Goal: Information Seeking & Learning: Learn about a topic

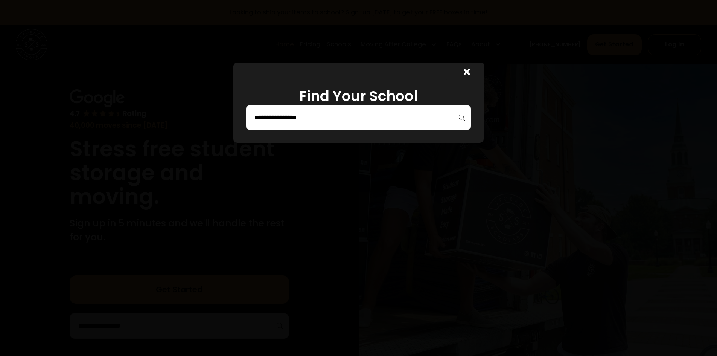
click at [326, 118] on input "search" at bounding box center [359, 117] width 210 height 13
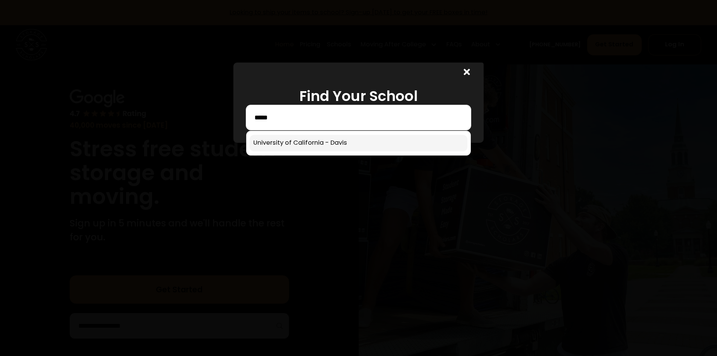
type input "*****"
click at [346, 146] on link at bounding box center [359, 143] width 218 height 17
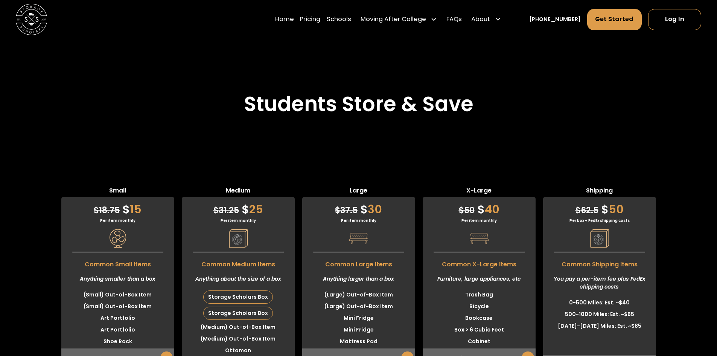
scroll to position [1878, 0]
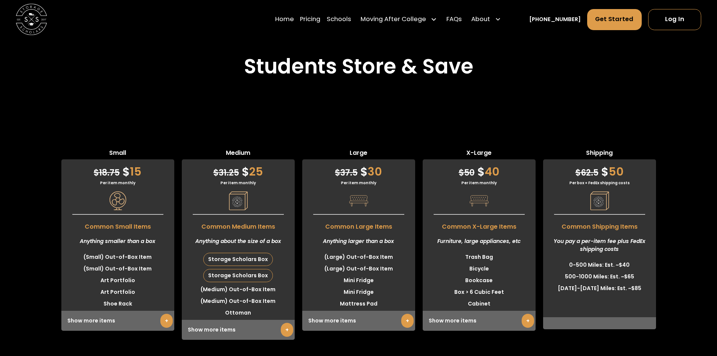
click at [526, 314] on link "+" at bounding box center [528, 321] width 12 height 14
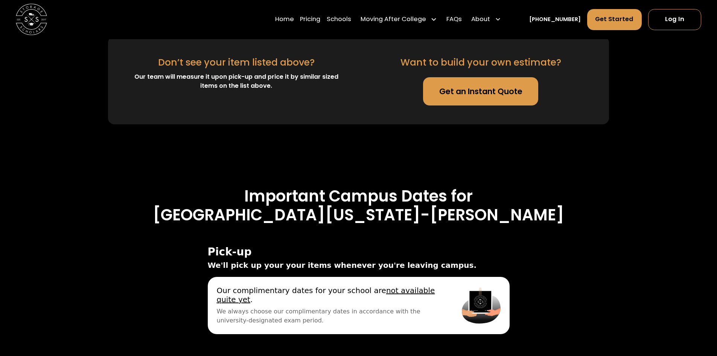
scroll to position [2895, 0]
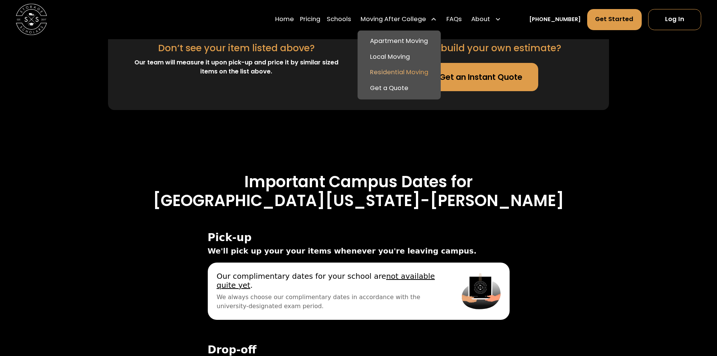
click at [414, 75] on link "Residential Moving" at bounding box center [399, 73] width 77 height 16
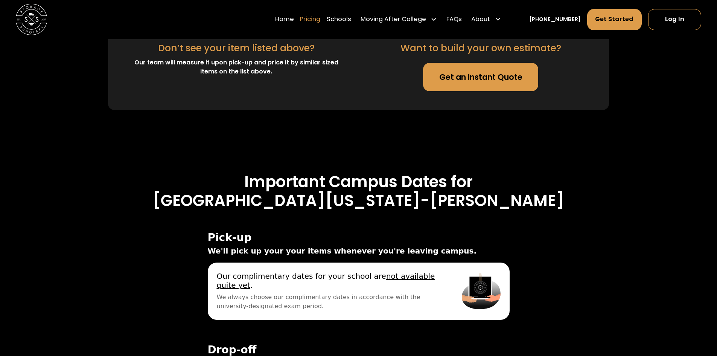
click at [317, 21] on link "Pricing" at bounding box center [310, 20] width 20 height 22
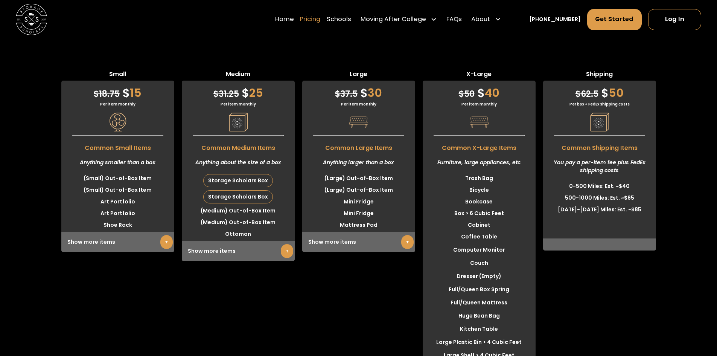
scroll to position [1954, 0]
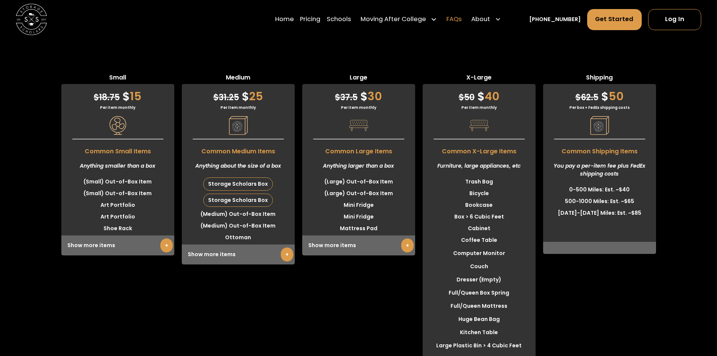
click at [461, 20] on link "FAQs" at bounding box center [453, 20] width 15 height 22
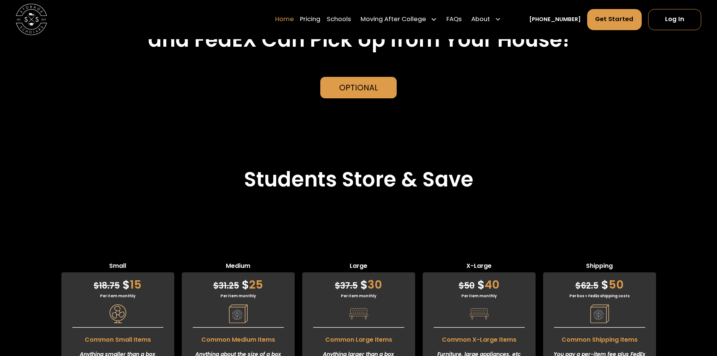
click at [294, 23] on link "Home" at bounding box center [284, 20] width 19 height 22
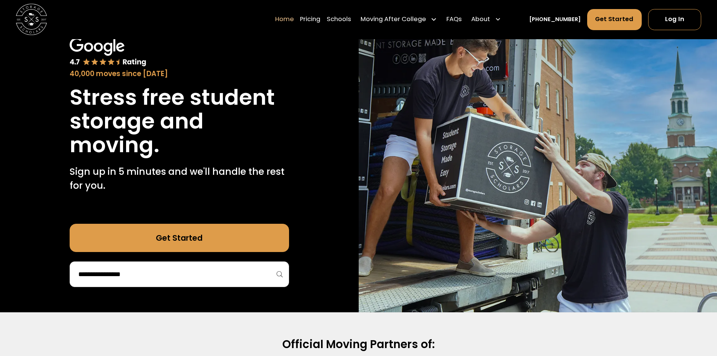
scroll to position [151, 0]
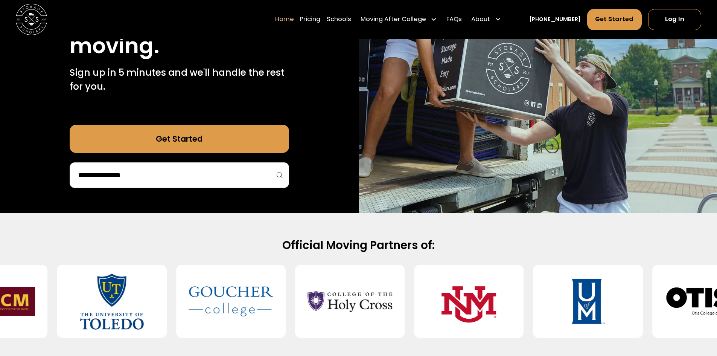
click at [225, 142] on link "Get Started" at bounding box center [179, 139] width 219 height 28
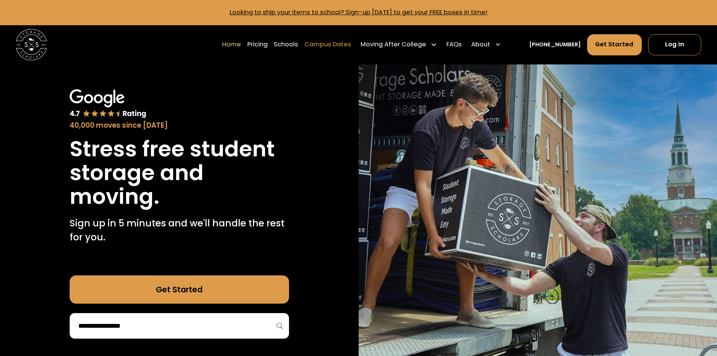
click at [351, 41] on link "Campus Dates" at bounding box center [327, 44] width 47 height 22
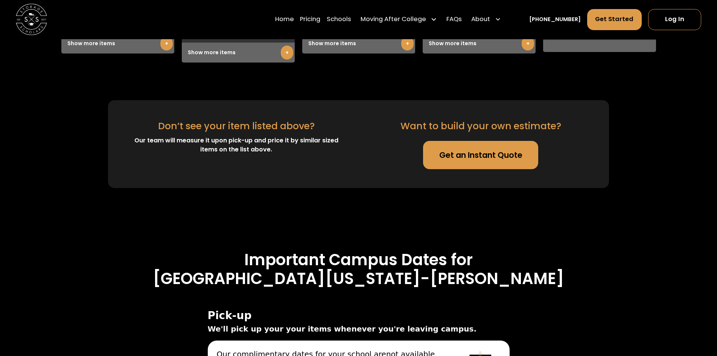
scroll to position [2148, 0]
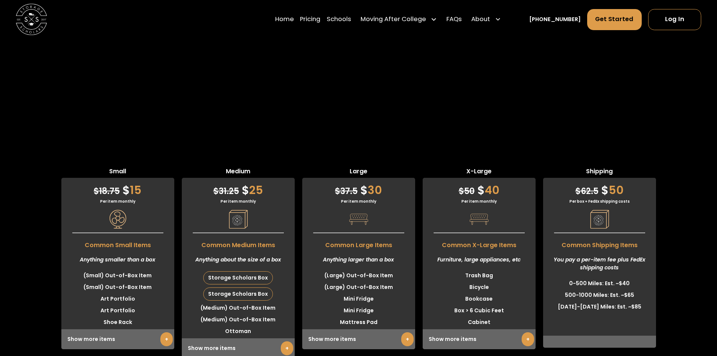
scroll to position [1797, 0]
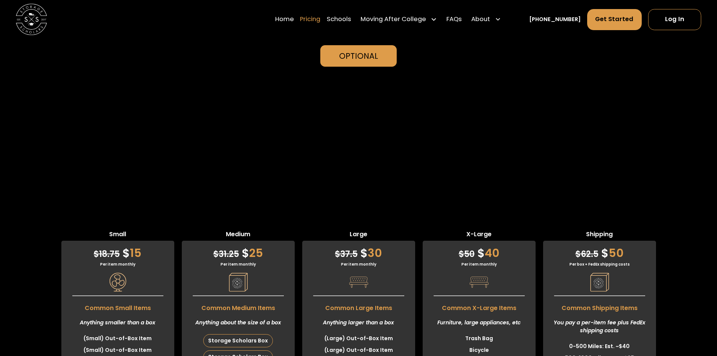
click at [320, 18] on link "Pricing" at bounding box center [310, 20] width 20 height 22
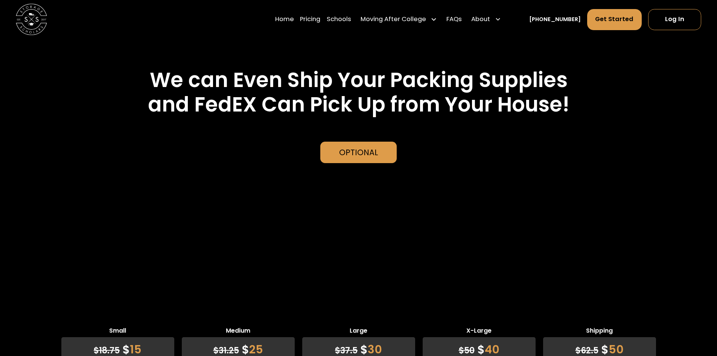
scroll to position [1841, 0]
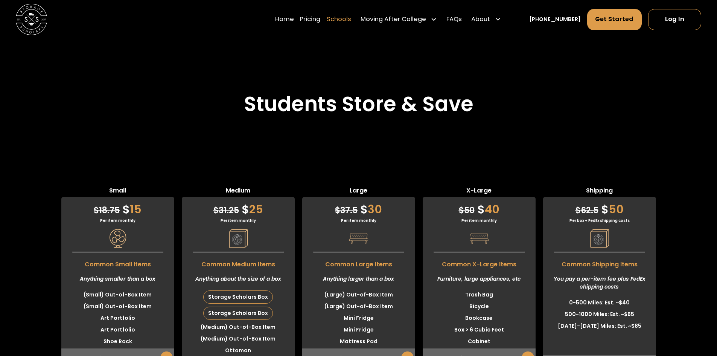
click at [341, 19] on link "Schools" at bounding box center [339, 20] width 24 height 22
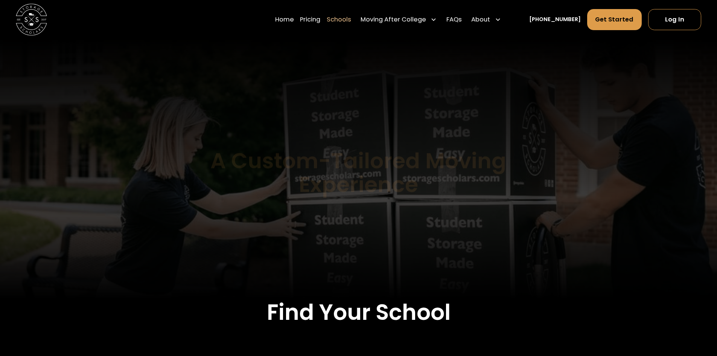
click at [320, 20] on link "Pricing" at bounding box center [310, 20] width 20 height 22
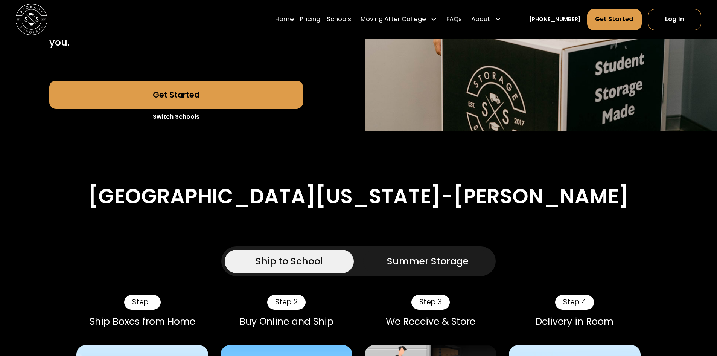
scroll to position [222, 0]
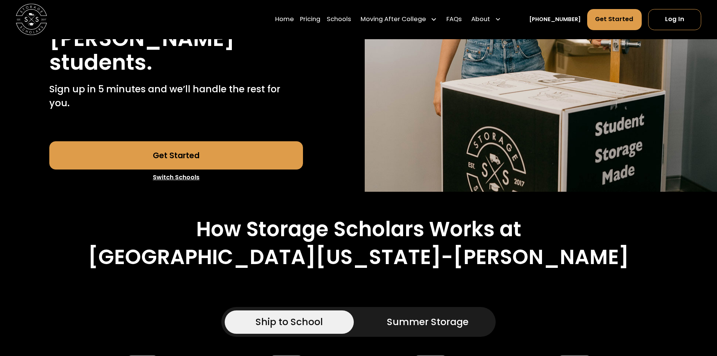
click at [454, 315] on div "Summer Storage" at bounding box center [428, 322] width 82 height 14
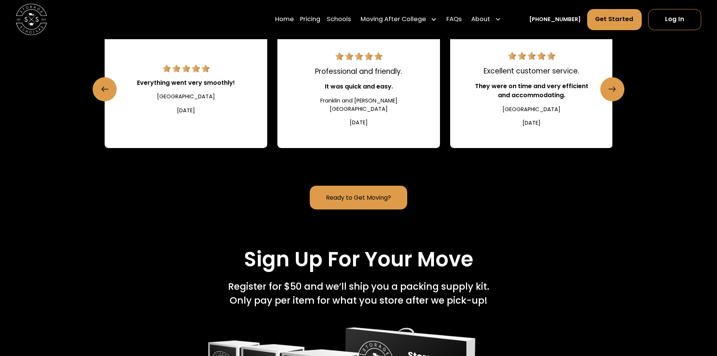
scroll to position [1239, 0]
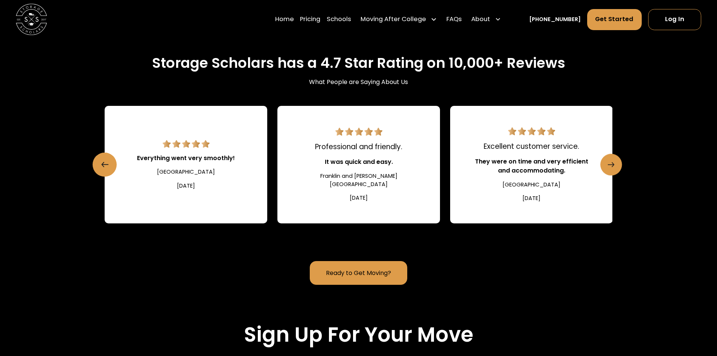
click at [613, 158] on icon "Next slide" at bounding box center [611, 164] width 6 height 12
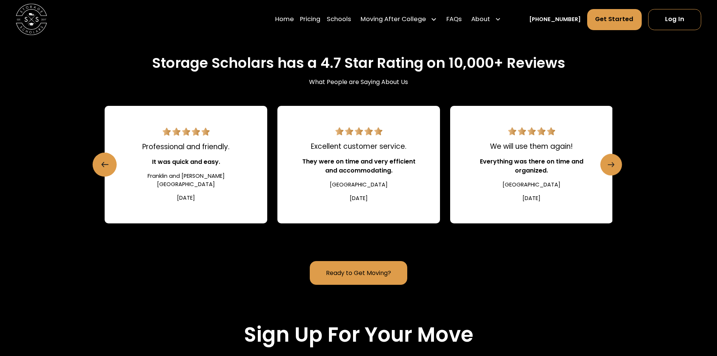
click at [613, 158] on icon "Next slide" at bounding box center [611, 164] width 6 height 12
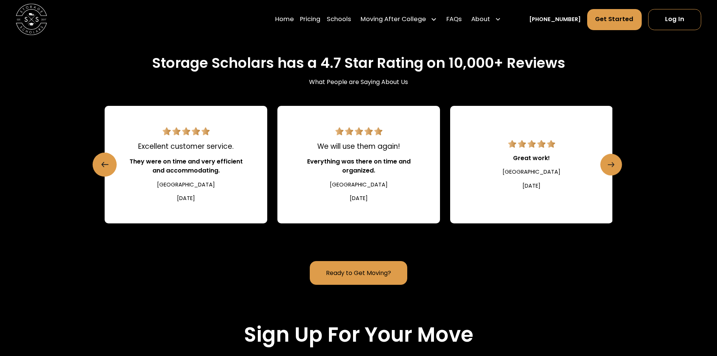
click at [612, 158] on icon "Next slide" at bounding box center [611, 164] width 6 height 12
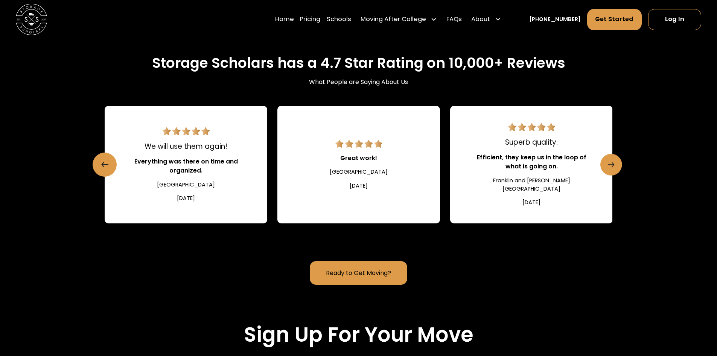
click at [612, 158] on icon "Next slide" at bounding box center [611, 164] width 6 height 12
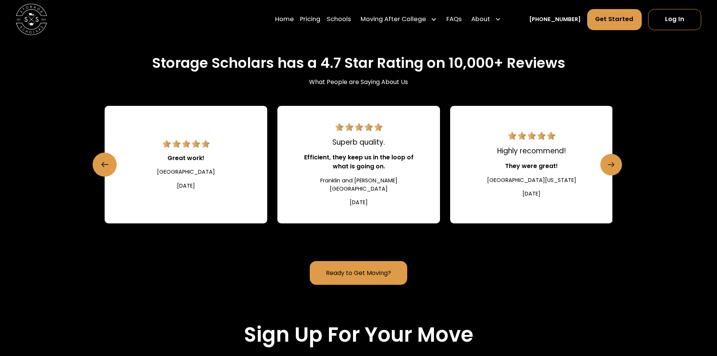
click at [612, 158] on icon "Next slide" at bounding box center [611, 164] width 6 height 12
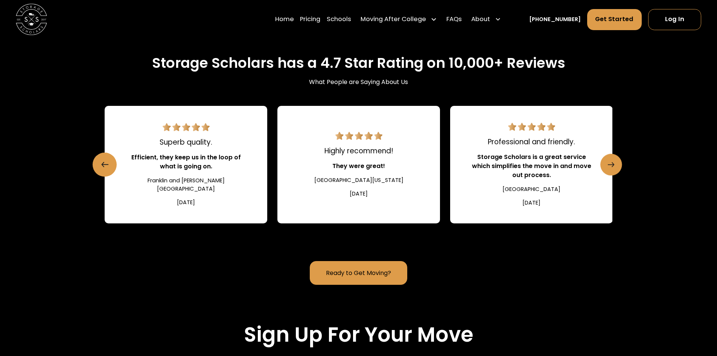
click at [612, 158] on icon "Next slide" at bounding box center [611, 164] width 6 height 12
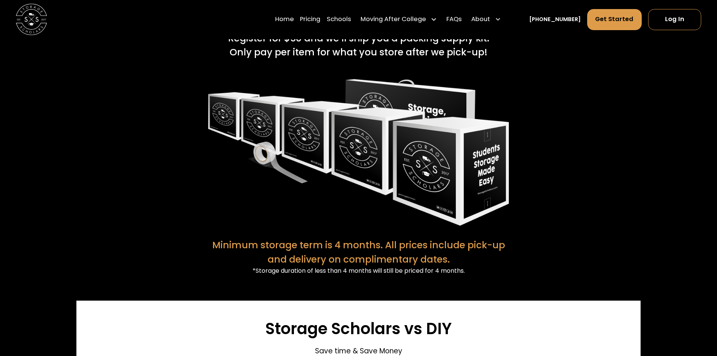
scroll to position [1543, 0]
